Goal: Information Seeking & Learning: Check status

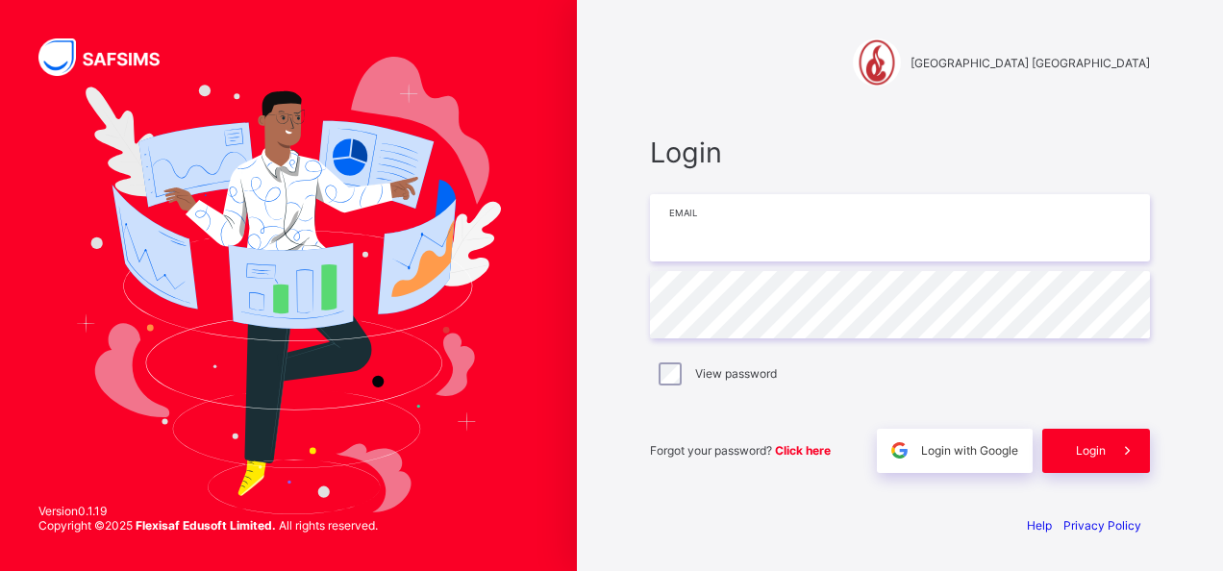
click at [765, 249] on input "email" at bounding box center [900, 227] width 500 height 67
type input "**********"
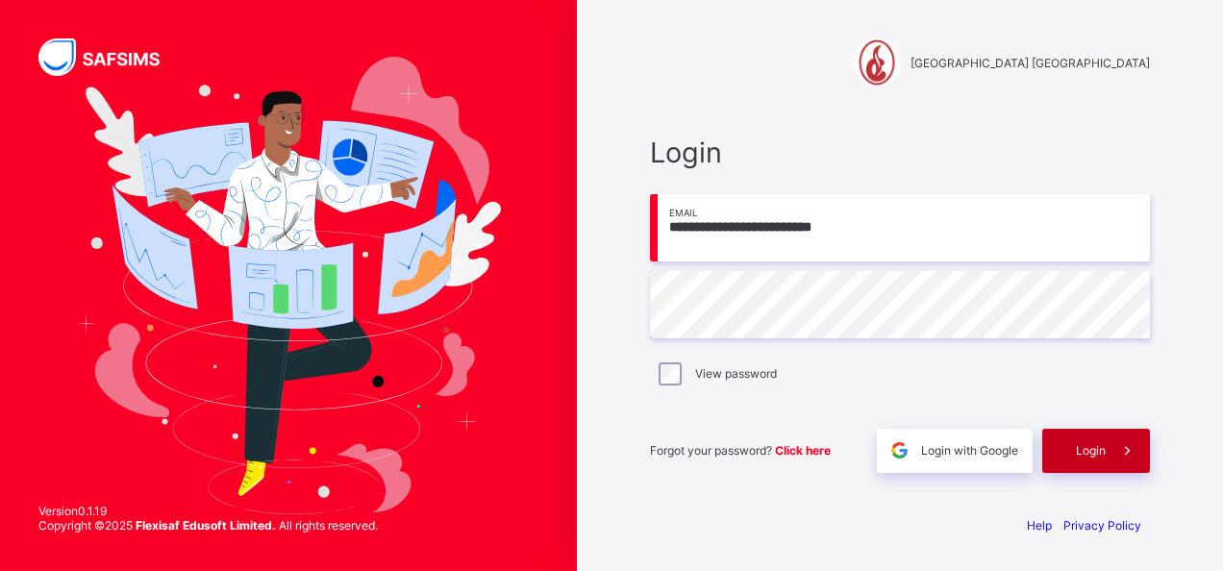
click at [1110, 441] on span at bounding box center [1127, 451] width 44 height 44
click at [1110, 441] on div "Login" at bounding box center [1096, 451] width 108 height 44
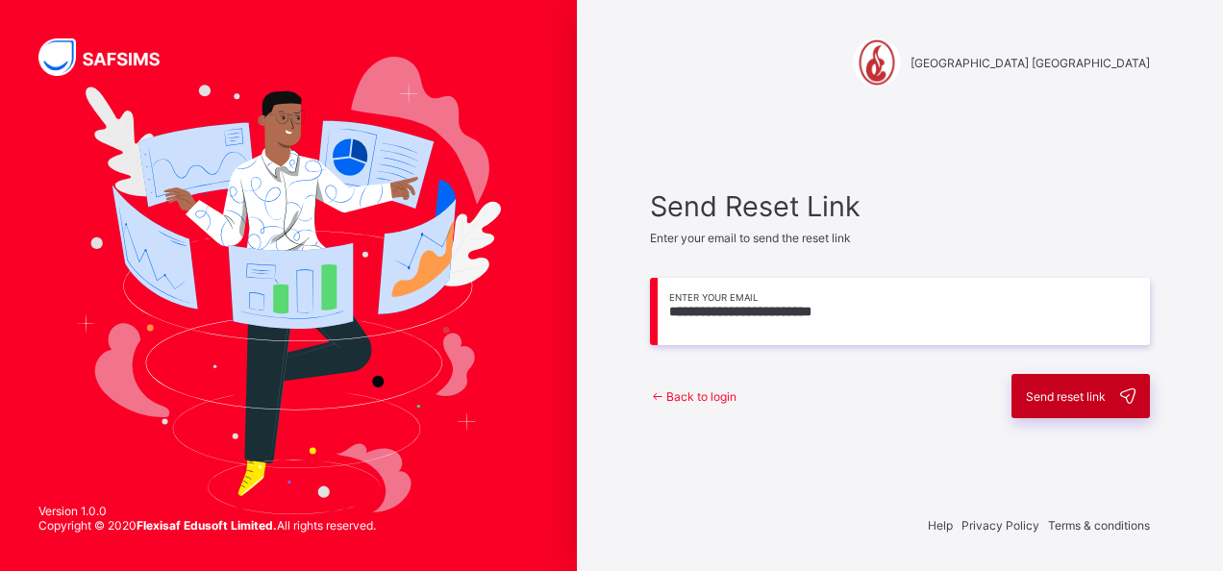
type input "**********"
click at [1064, 396] on span "Send reset link" at bounding box center [1066, 396] width 80 height 14
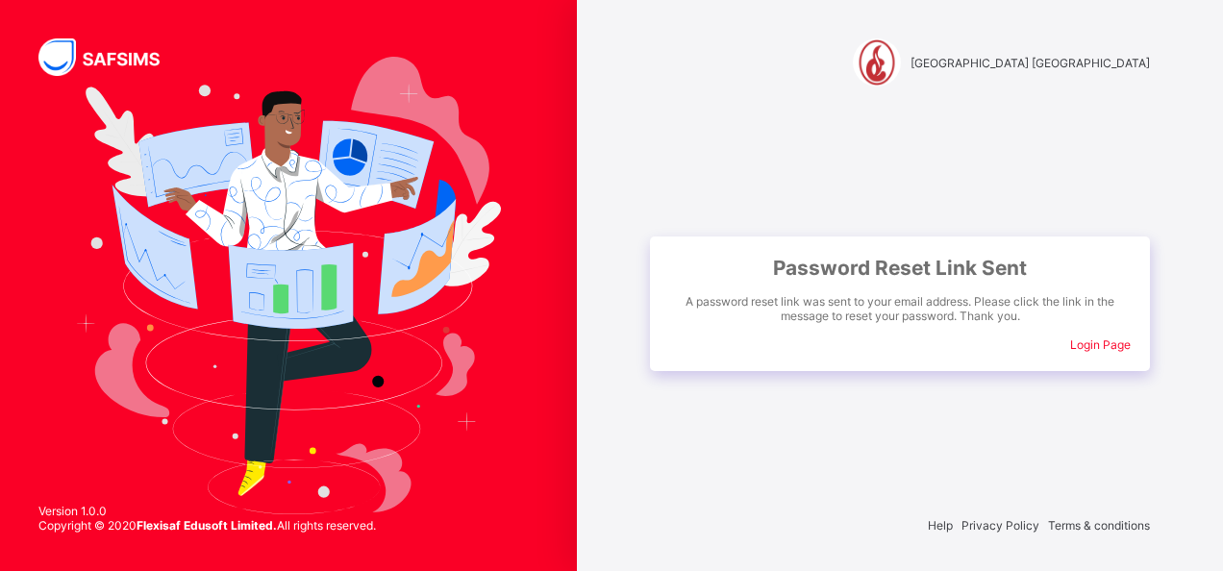
click at [1095, 344] on span "Login Page" at bounding box center [1100, 344] width 61 height 14
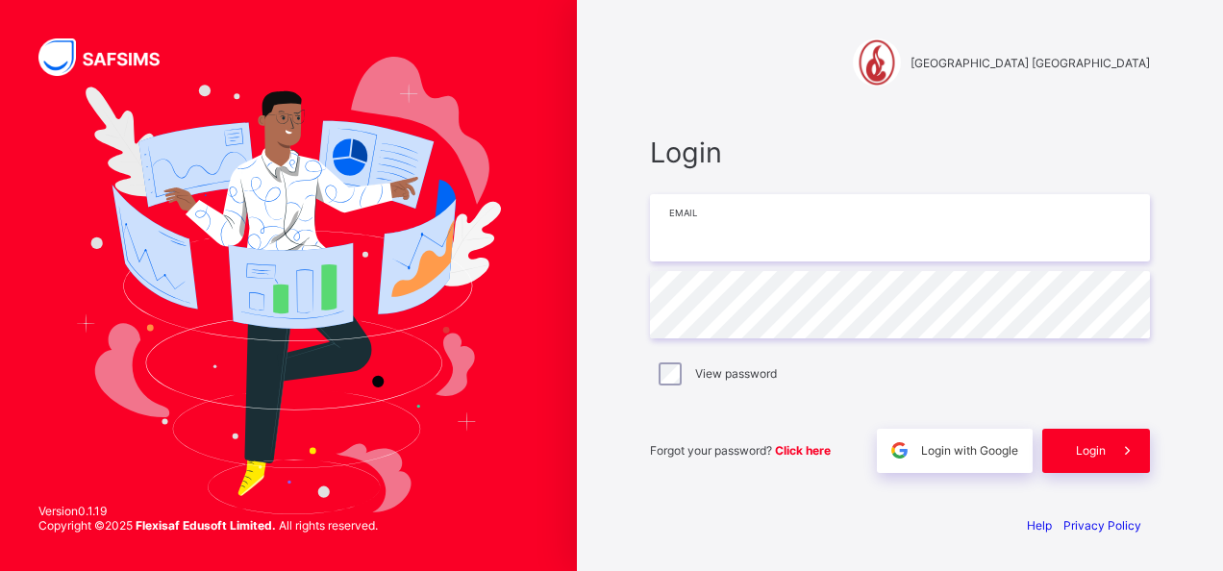
click at [920, 244] on input "email" at bounding box center [900, 227] width 500 height 67
type input "**********"
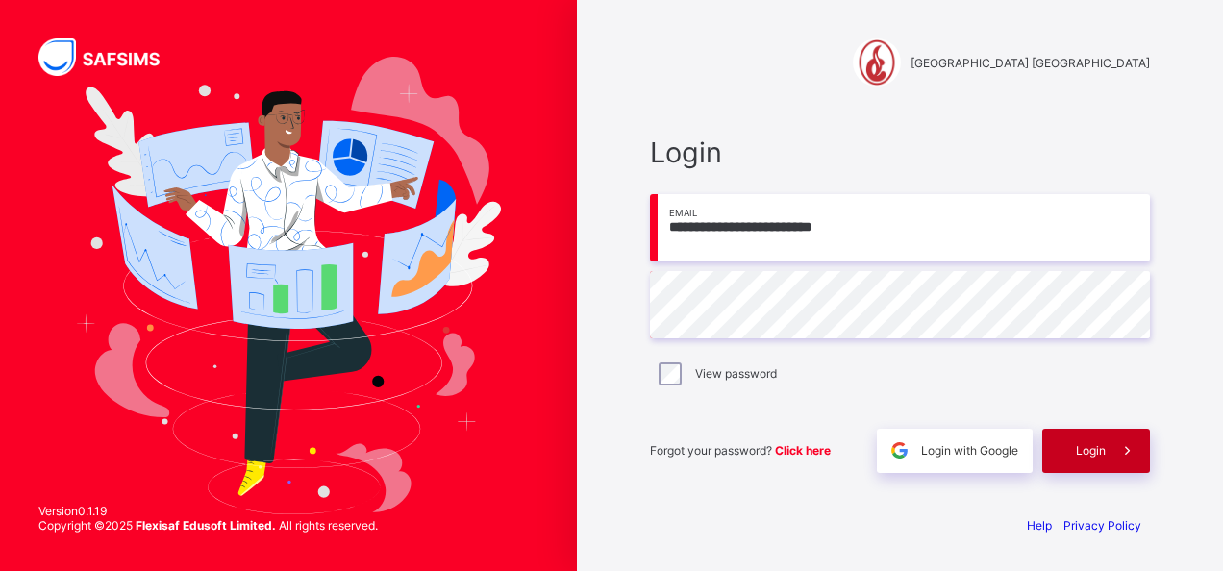
click at [1086, 454] on span "Login" at bounding box center [1091, 450] width 30 height 14
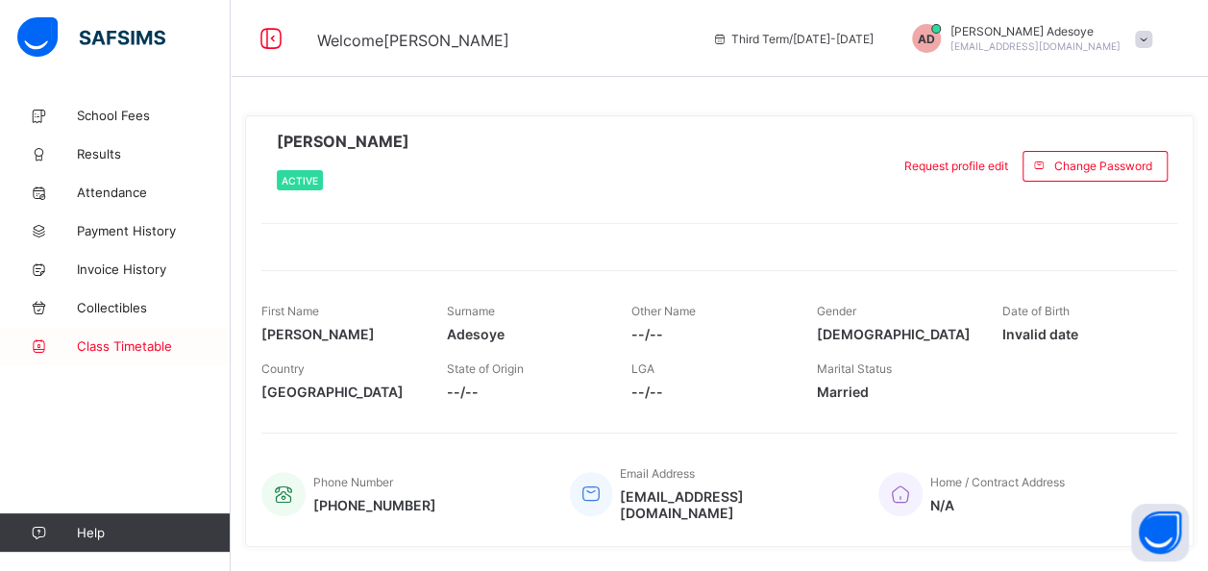
click at [131, 344] on span "Class Timetable" at bounding box center [154, 345] width 154 height 15
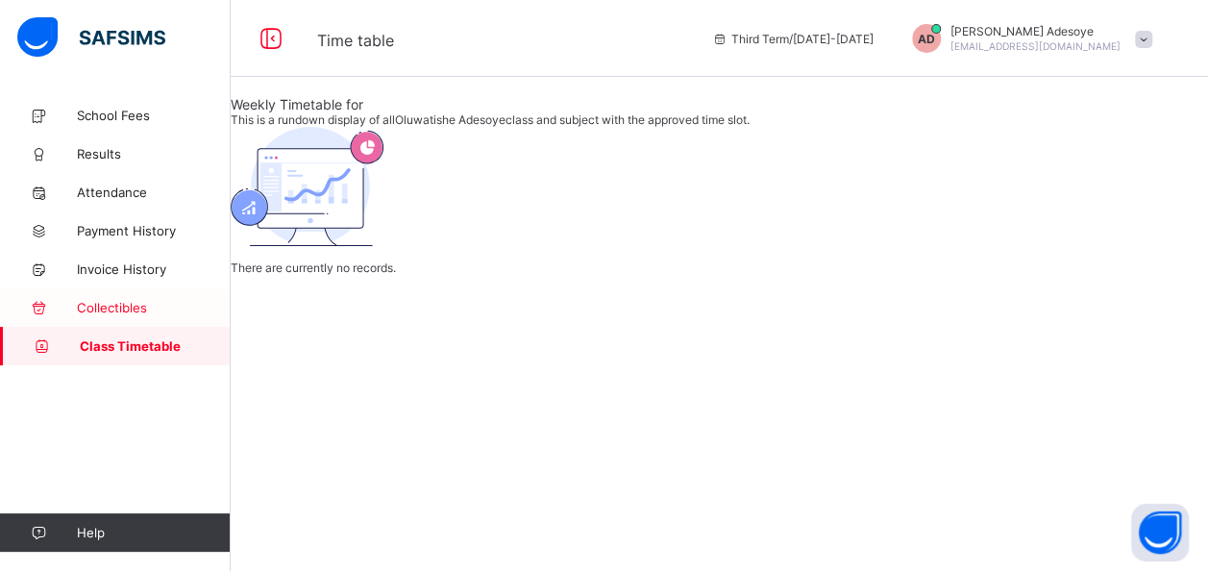
click at [134, 312] on span "Collectibles" at bounding box center [154, 307] width 154 height 15
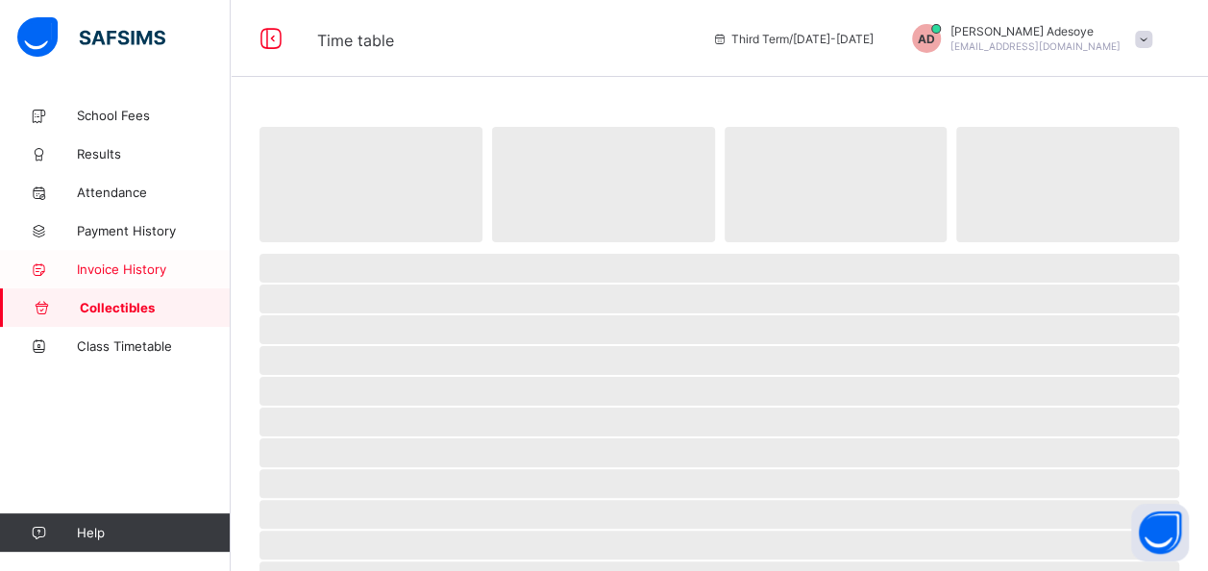
click at [146, 267] on span "Invoice History" at bounding box center [154, 268] width 154 height 15
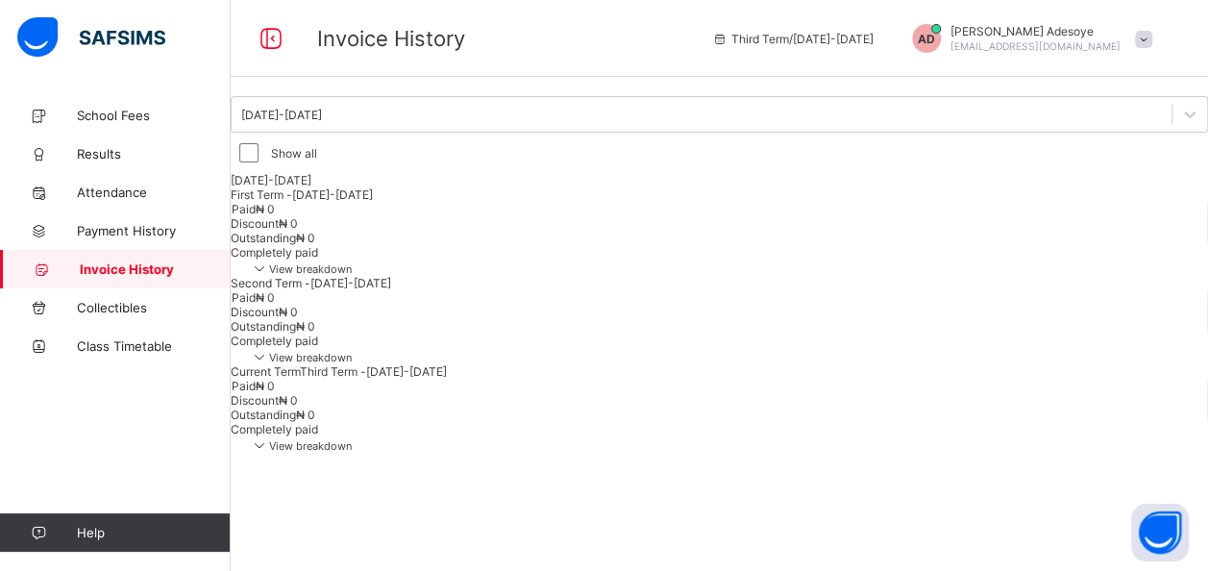
click at [352, 364] on span "View breakdown" at bounding box center [301, 357] width 102 height 13
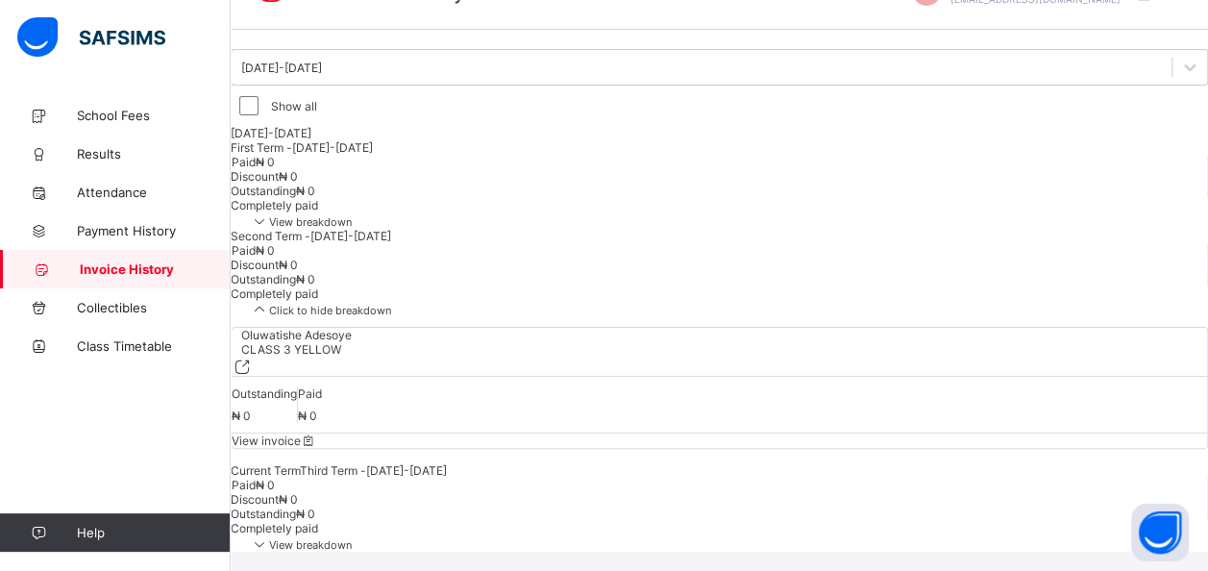
scroll to position [282, 0]
click at [317, 434] on span "View invoice" at bounding box center [275, 441] width 86 height 14
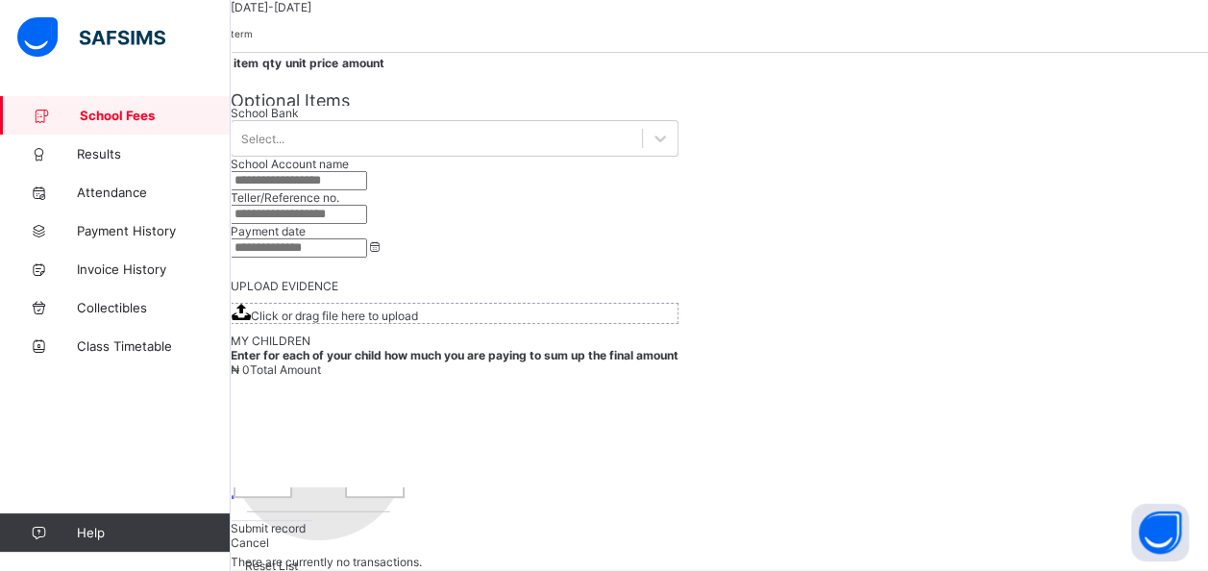
scroll to position [282, 0]
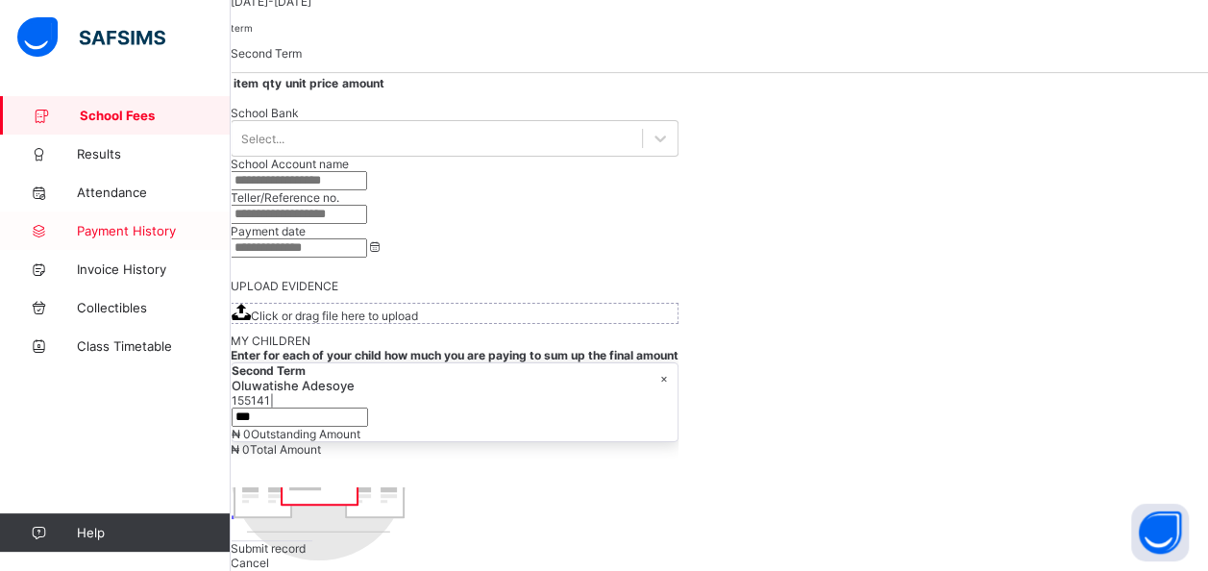
click at [117, 230] on span "Payment History" at bounding box center [154, 230] width 154 height 15
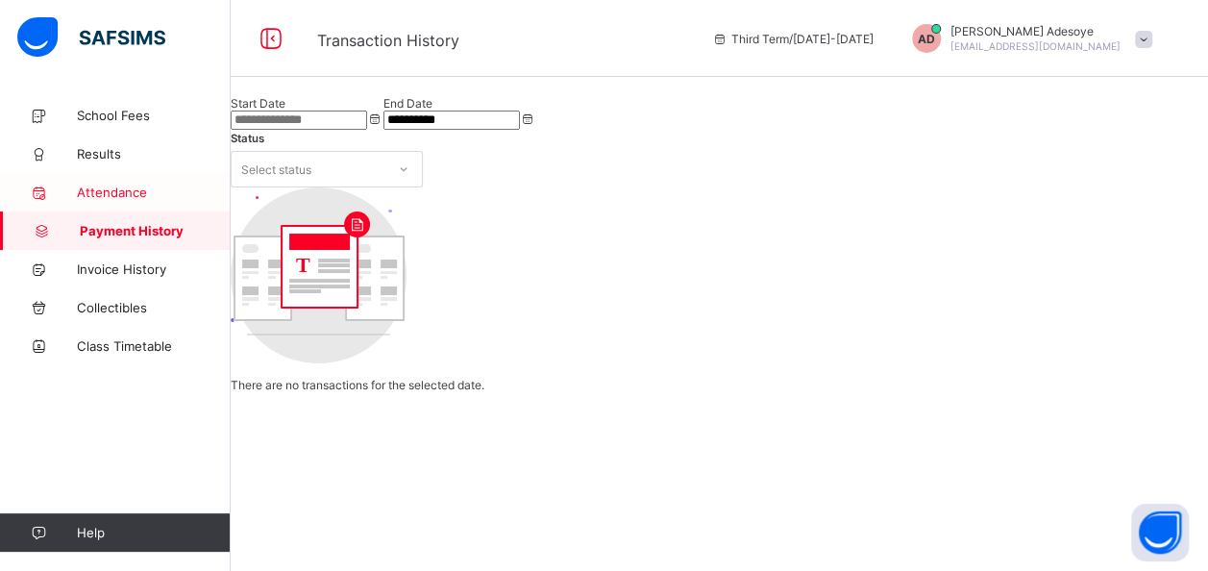
click at [122, 179] on link "Attendance" at bounding box center [115, 192] width 231 height 38
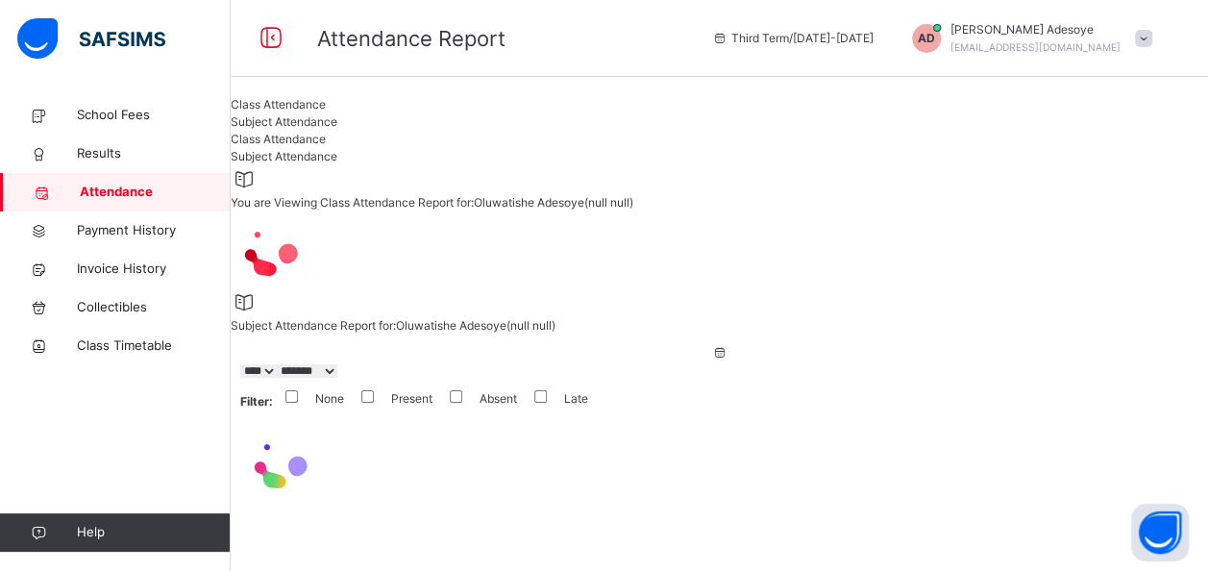
select select "****"
select select "*"
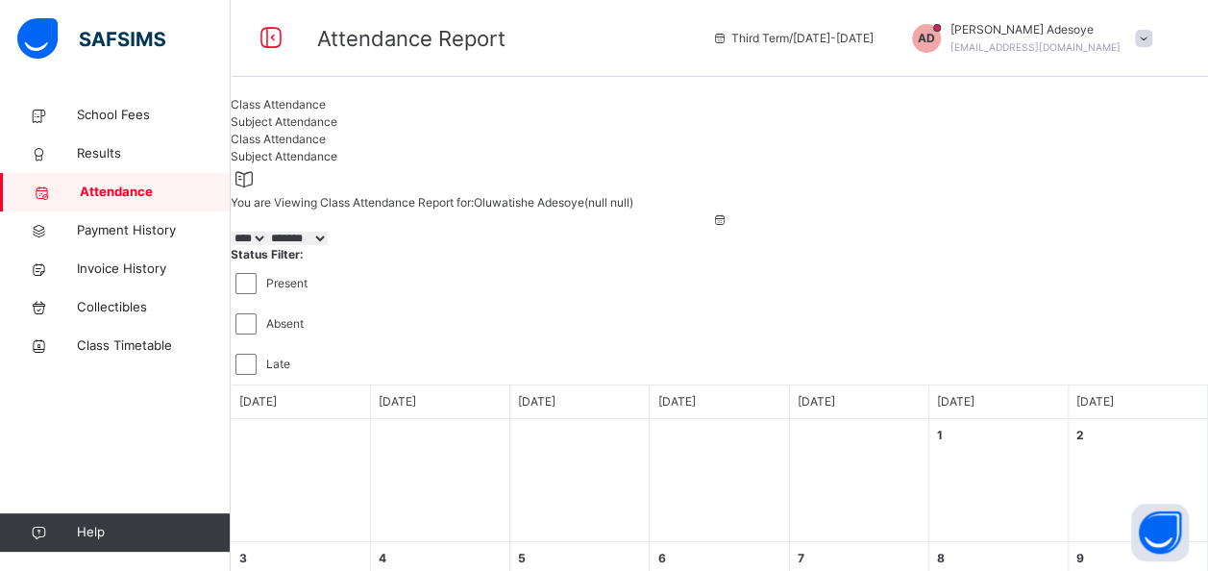
click at [337, 129] on span "Subject Attendance" at bounding box center [284, 121] width 107 height 14
click at [107, 150] on span "Results" at bounding box center [154, 153] width 154 height 19
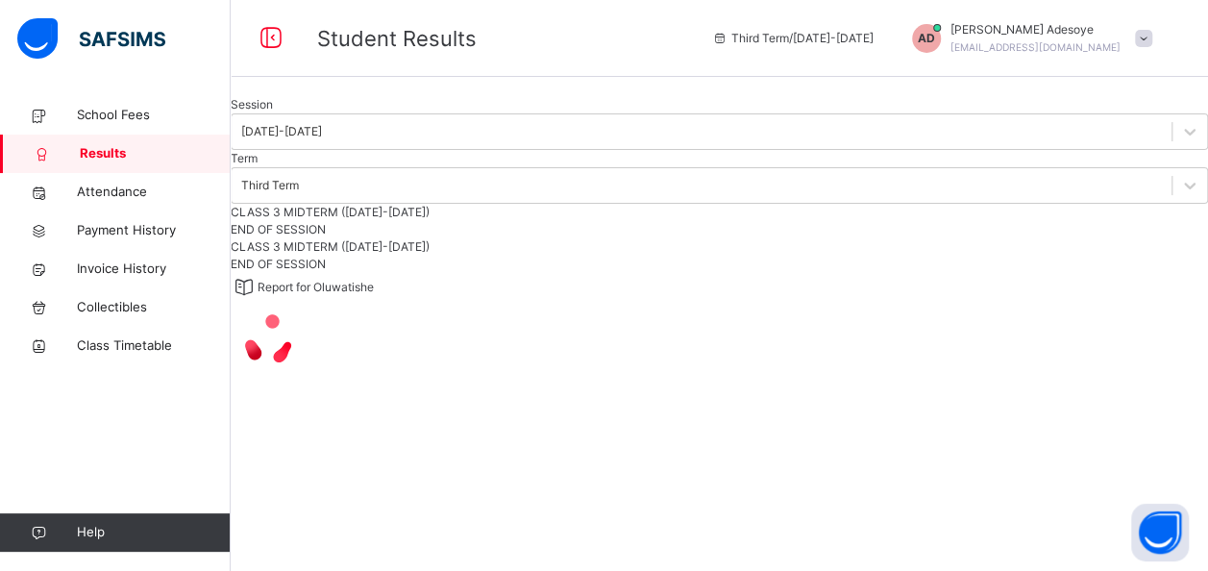
click at [326, 236] on span "END OF SESSION" at bounding box center [278, 229] width 95 height 14
click at [1129, 320] on span "Download Result" at bounding box center [1163, 313] width 91 height 14
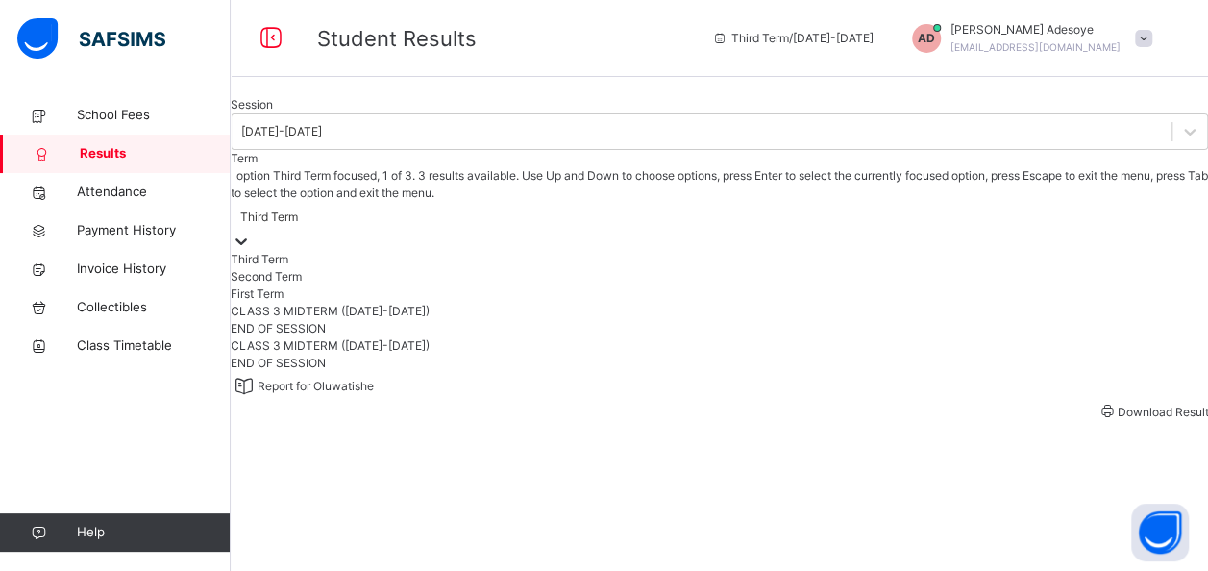
click at [251, 251] on icon at bounding box center [241, 241] width 19 height 19
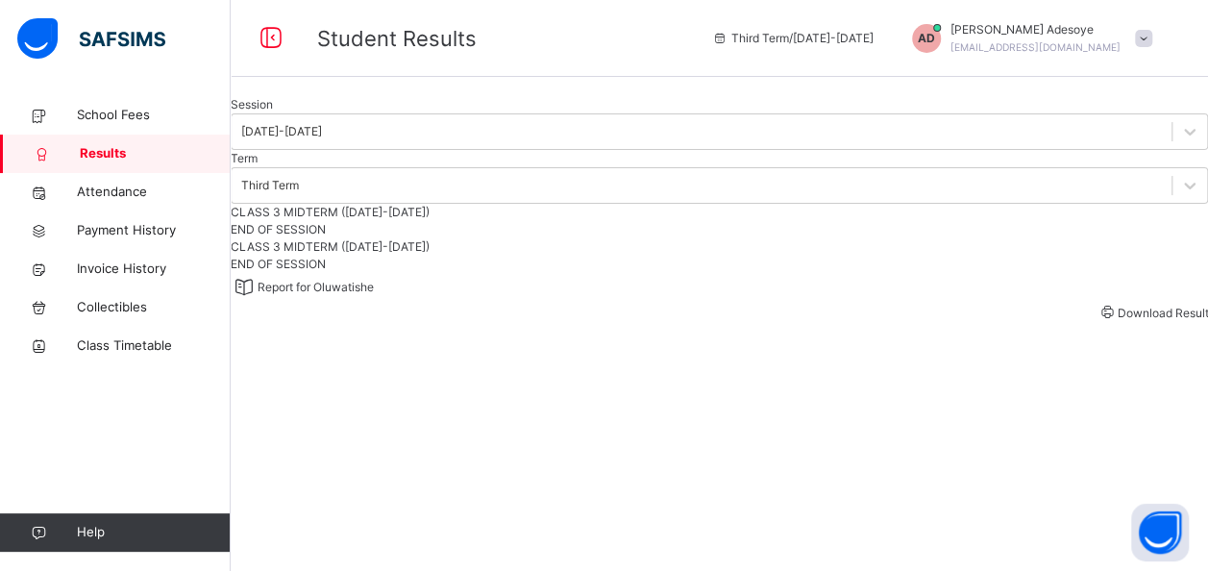
click at [339, 219] on span "CLASS 3 MIDTERM (2024-2025)" at bounding box center [330, 212] width 199 height 14
